Goal: Information Seeking & Learning: Learn about a topic

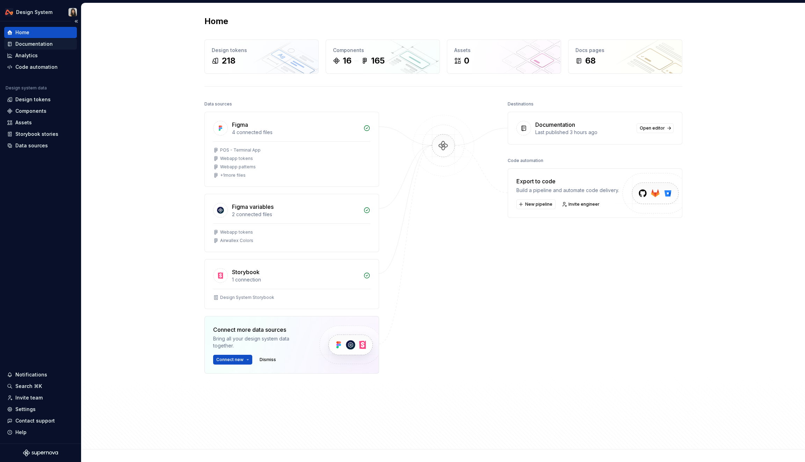
click at [38, 41] on div "Documentation" at bounding box center [33, 44] width 37 height 7
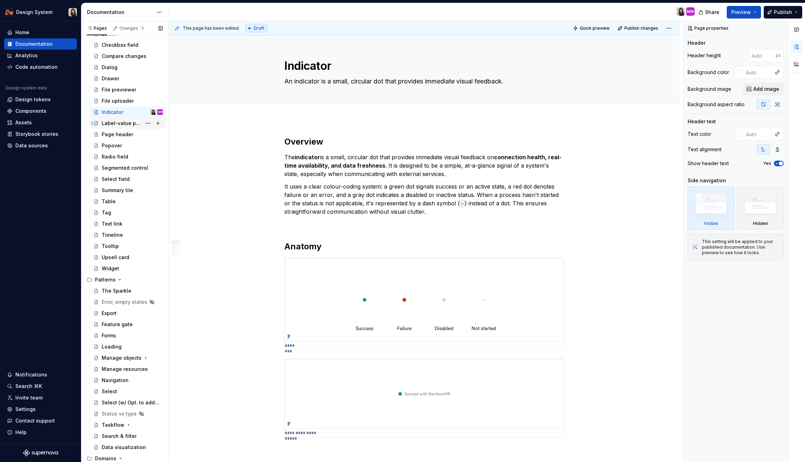
scroll to position [147, 0]
click at [119, 125] on div "Label-value pair" at bounding box center [122, 121] width 40 height 7
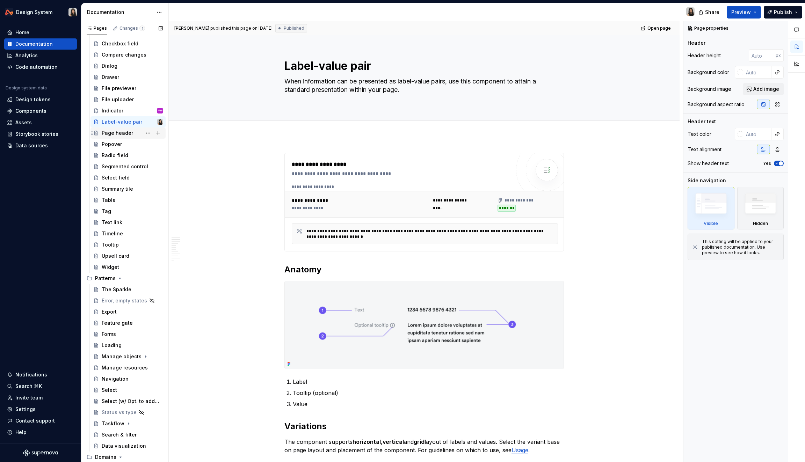
click at [132, 137] on div "Page header" at bounding box center [132, 133] width 61 height 10
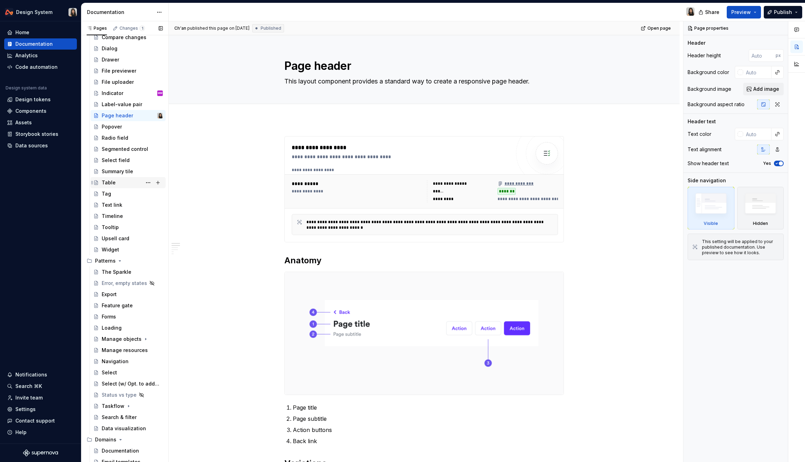
scroll to position [202, 0]
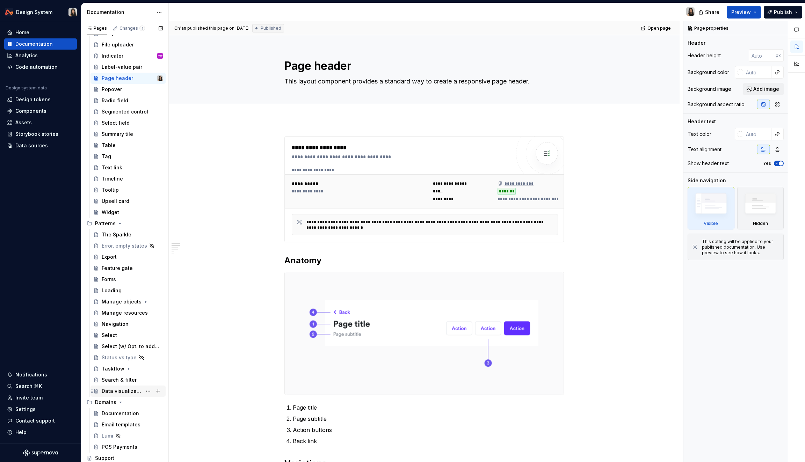
click at [120, 395] on div "Data visualization" at bounding box center [132, 392] width 61 height 10
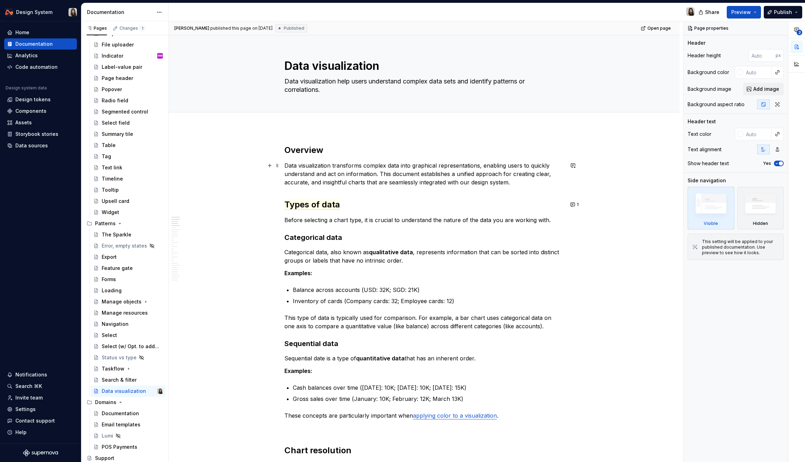
type textarea "*"
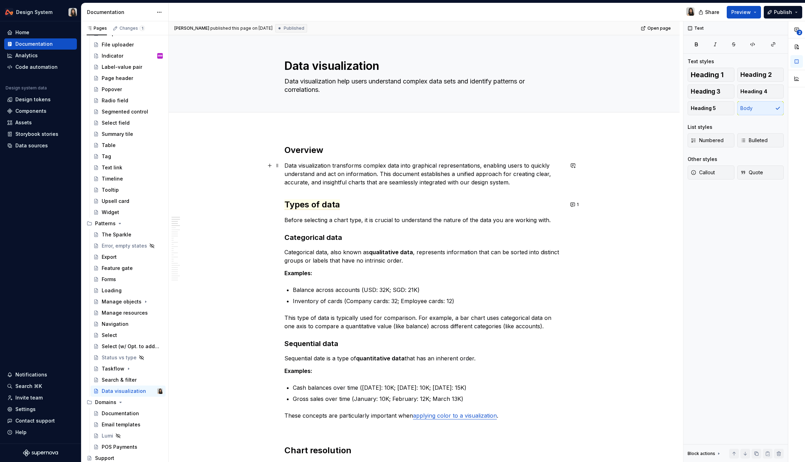
click at [369, 169] on p "Data visualization transforms complex data into graphical representations, enab…" at bounding box center [425, 173] width 280 height 25
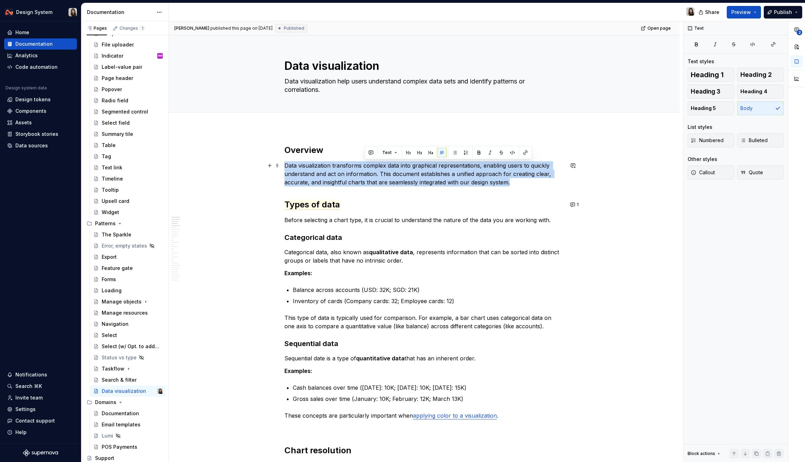
click at [369, 169] on p "Data visualization transforms complex data into graphical representations, enab…" at bounding box center [425, 173] width 280 height 25
click at [375, 179] on p "Data visualization transforms complex data into graphical representations, enab…" at bounding box center [425, 173] width 280 height 25
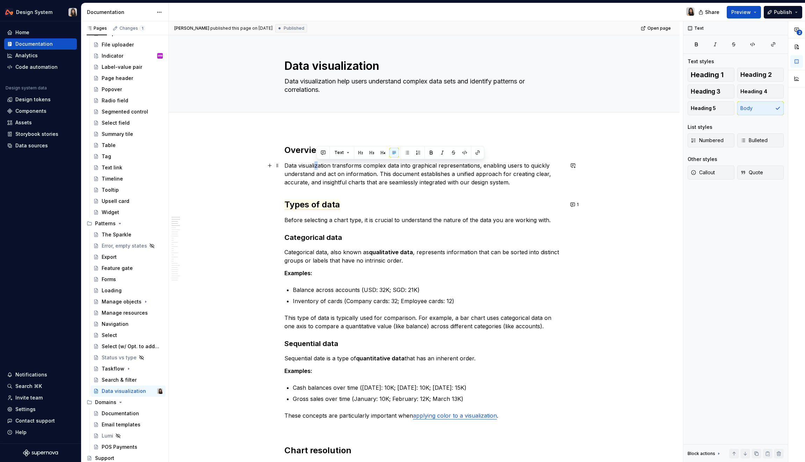
click at [318, 167] on p "Data visualization transforms complex data into graphical representations, enab…" at bounding box center [425, 173] width 280 height 25
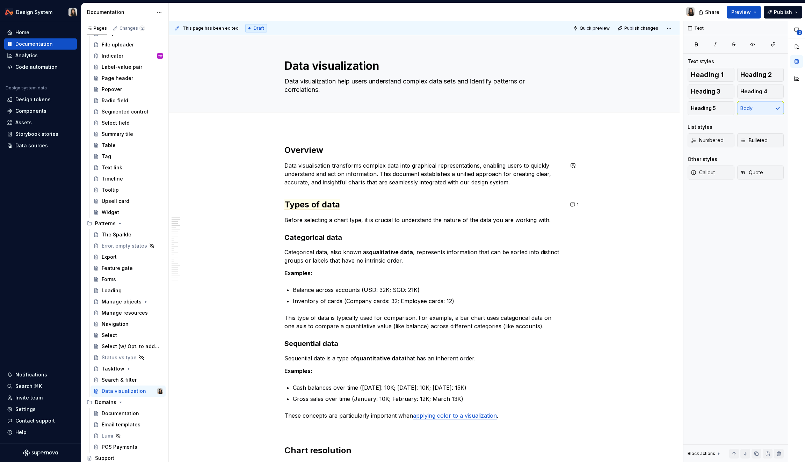
click at [337, 178] on p "Data visualisation transforms complex data into graphical representations, enab…" at bounding box center [425, 173] width 280 height 25
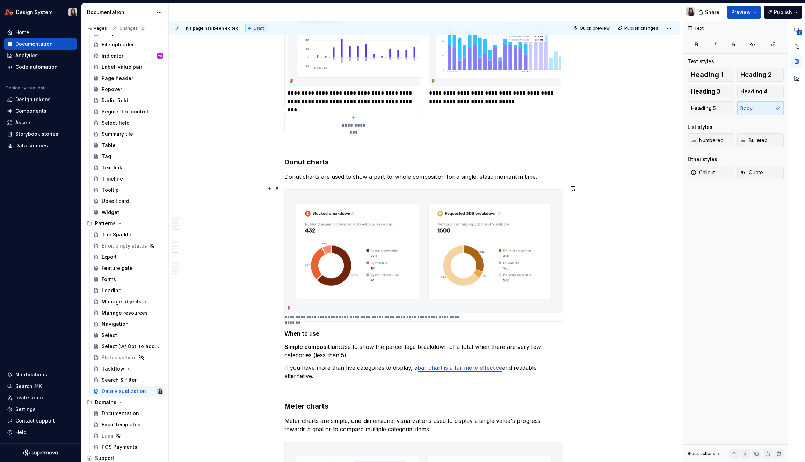
scroll to position [2664, 0]
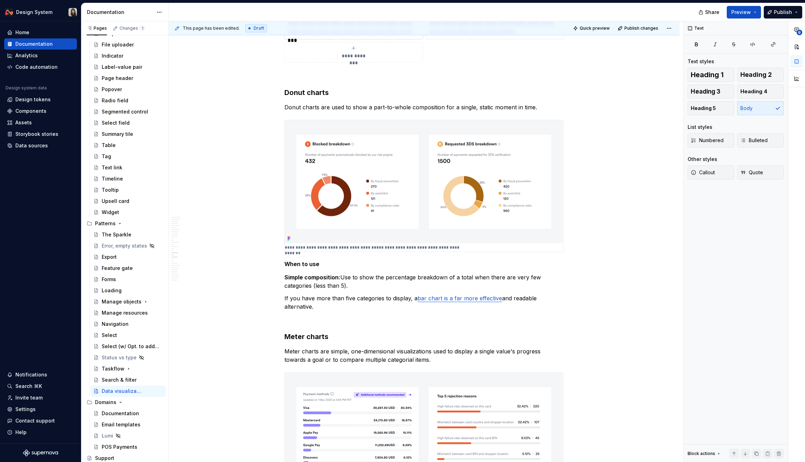
type textarea "*"
